Goal: Navigation & Orientation: Find specific page/section

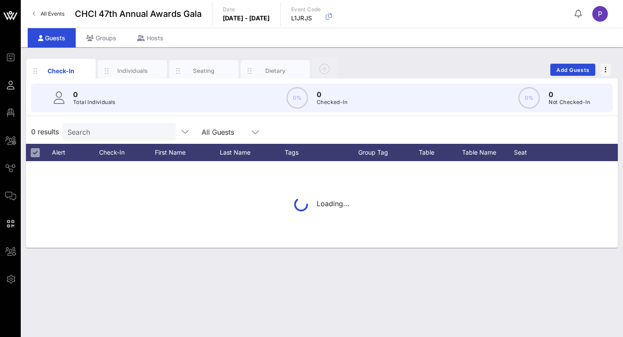
click at [57, 9] on link "All Events" at bounding box center [49, 14] width 42 height 14
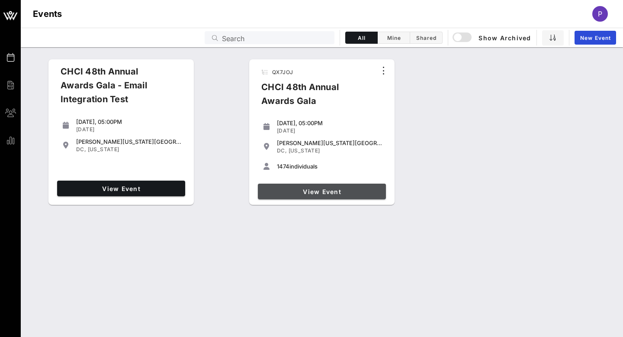
click at [319, 187] on link "View Event" at bounding box center [322, 191] width 128 height 16
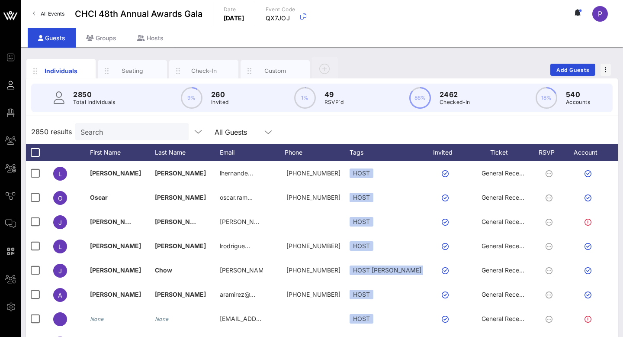
click at [0, 0] on span "Floor Plan" at bounding box center [0, 0] width 0 height 0
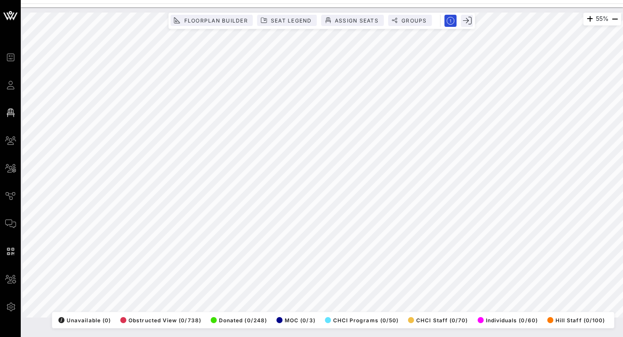
click at [176, 289] on div "55% Floorplan Builder Seat Legend Assign Seats Groups Exit All Reserved Shared …" at bounding box center [321, 165] width 599 height 305
